Goal: Transaction & Acquisition: Purchase product/service

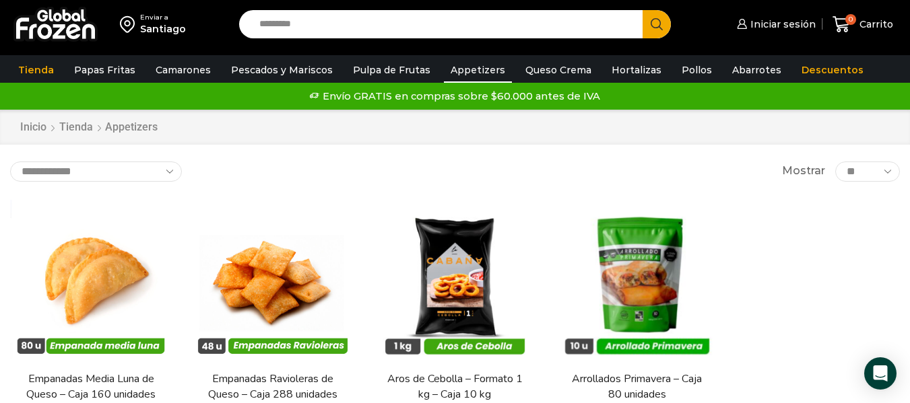
click at [205, 137] on div "Inicio Tienda Appetizers" at bounding box center [455, 127] width 910 height 35
click at [554, 71] on link "Queso Crema" at bounding box center [558, 70] width 79 height 26
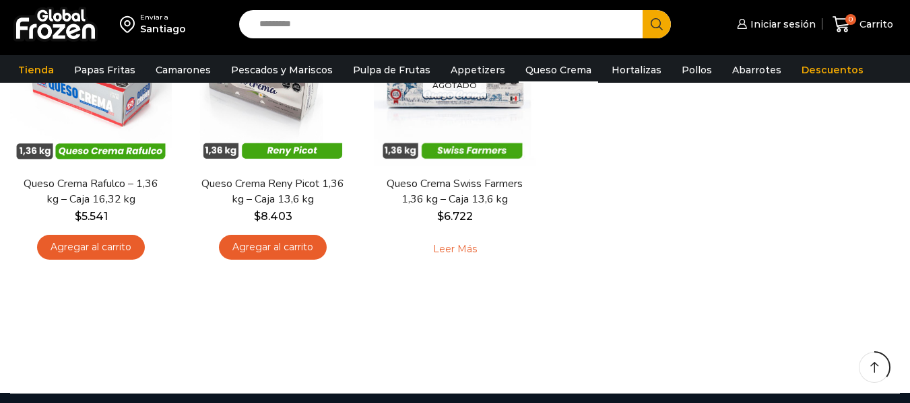
scroll to position [135, 0]
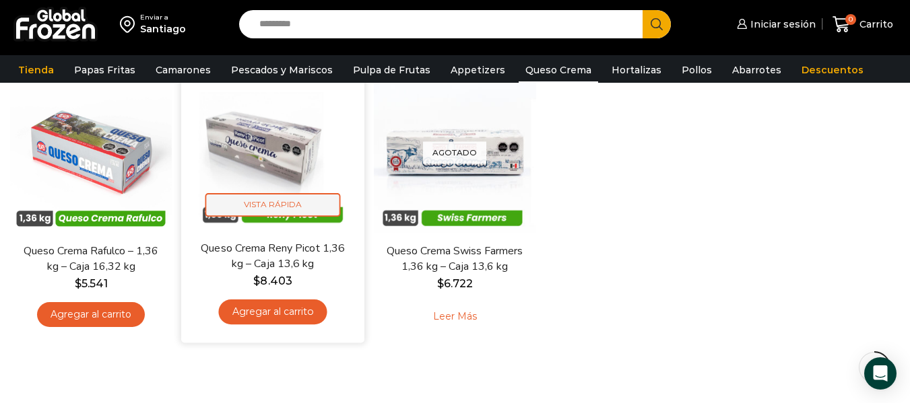
click at [292, 204] on span "Vista Rápida" at bounding box center [272, 205] width 135 height 24
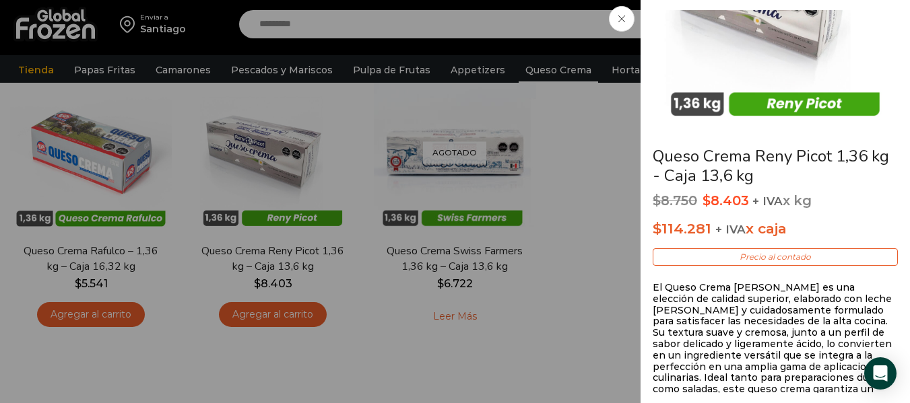
scroll to position [202, 0]
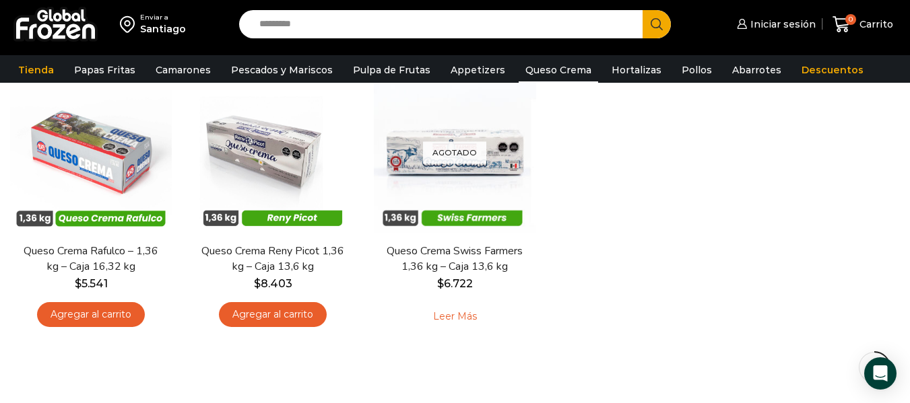
click at [470, 222] on img at bounding box center [455, 153] width 162 height 162
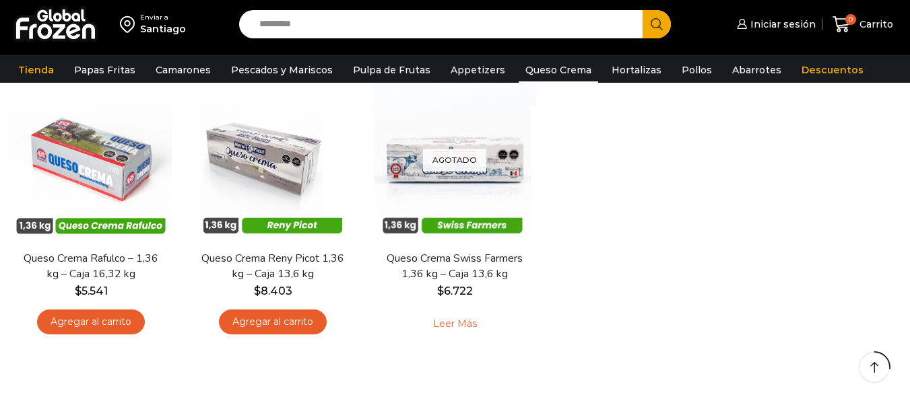
scroll to position [135, 0]
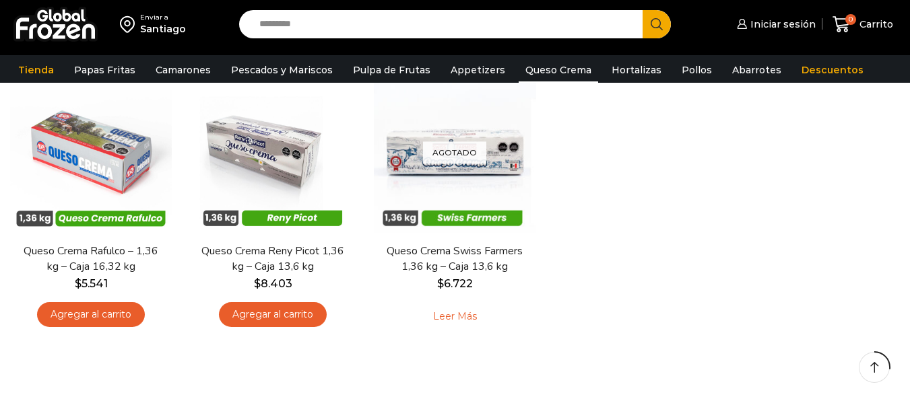
click at [645, 145] on div "En stock [GEOGRAPHIC_DATA] Queso Crema Rafulco – 1,36 kg – Caja 16,32 kg $ 5.54…" at bounding box center [455, 205] width 910 height 287
click at [877, 25] on span "Carrito" at bounding box center [874, 24] width 37 height 13
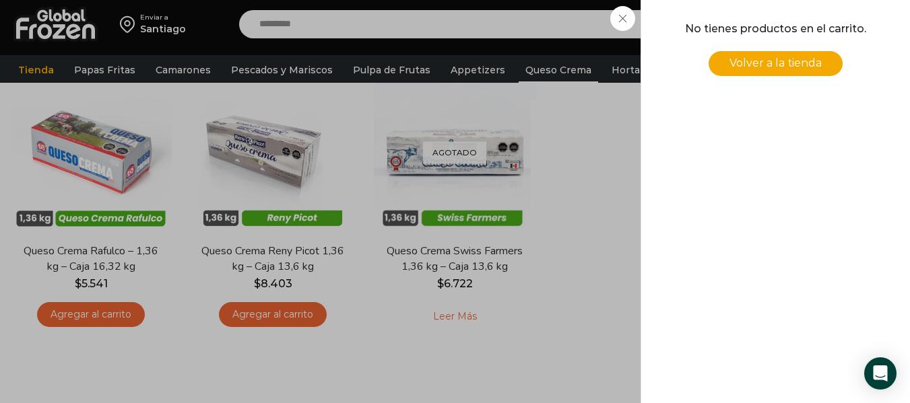
click at [773, 63] on span "Volver a la tienda" at bounding box center [775, 63] width 92 height 13
